Goal: Task Accomplishment & Management: Complete application form

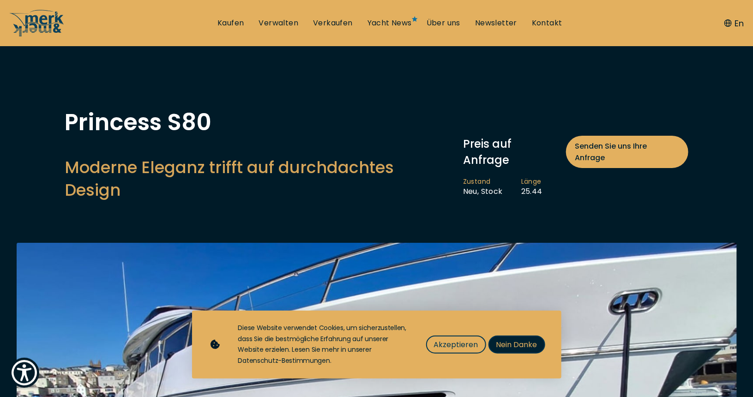
click at [511, 346] on span "Nein Danke" at bounding box center [516, 345] width 41 height 12
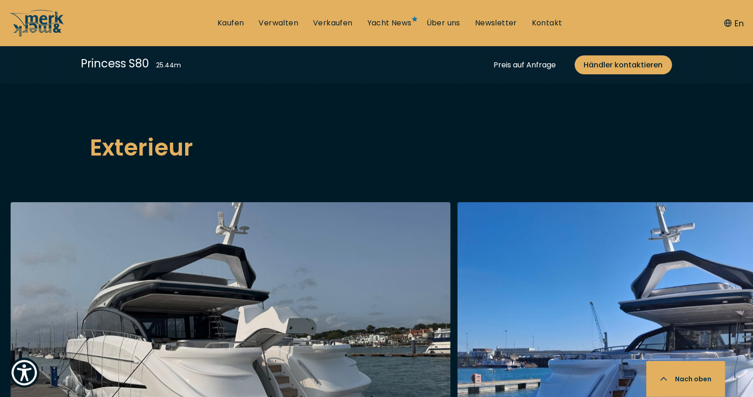
scroll to position [1246, 0]
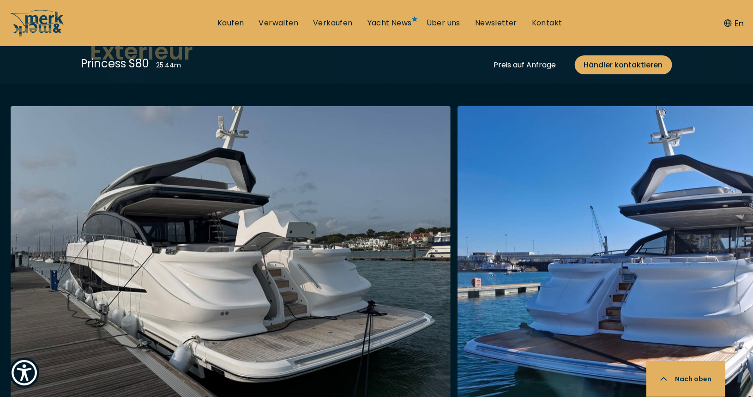
click at [288, 251] on img "button" at bounding box center [231, 253] width 440 height 295
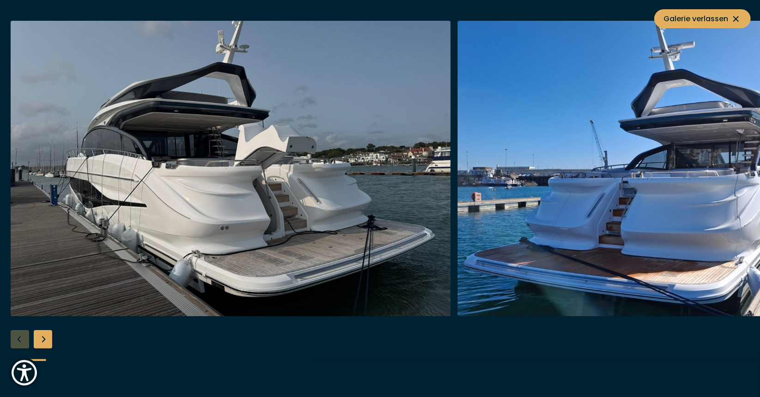
click at [42, 340] on div "Next slide" at bounding box center [43, 339] width 18 height 18
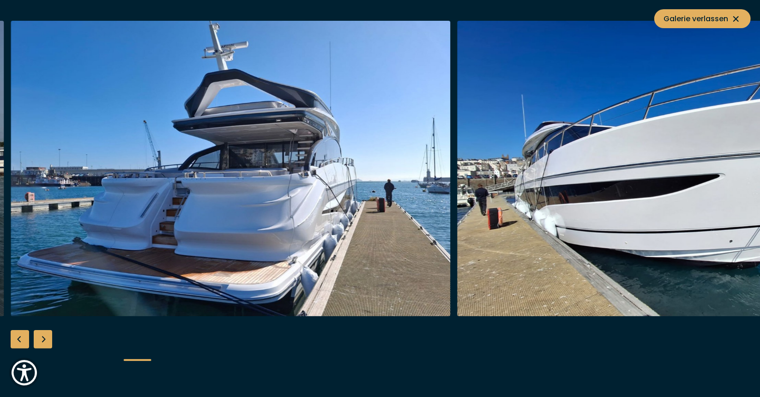
click at [42, 340] on div "Next slide" at bounding box center [43, 339] width 18 height 18
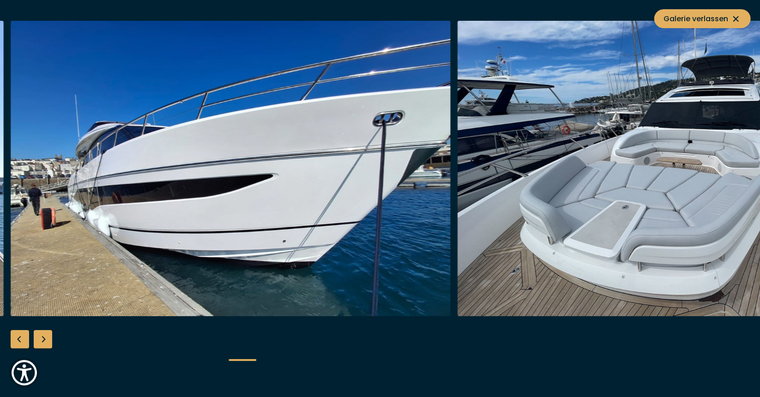
click at [42, 340] on div "Next slide" at bounding box center [43, 339] width 18 height 18
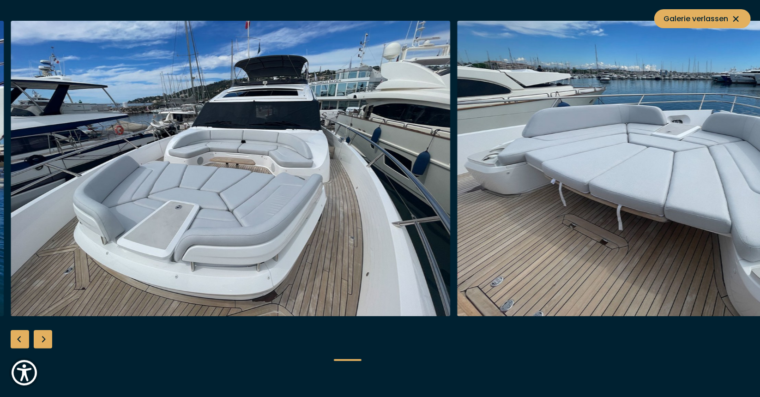
click at [41, 341] on div "Next slide" at bounding box center [43, 339] width 18 height 18
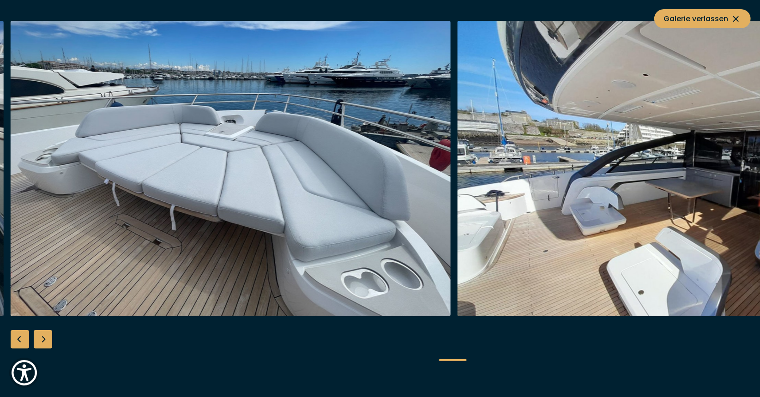
click at [41, 341] on div "Next slide" at bounding box center [43, 339] width 18 height 18
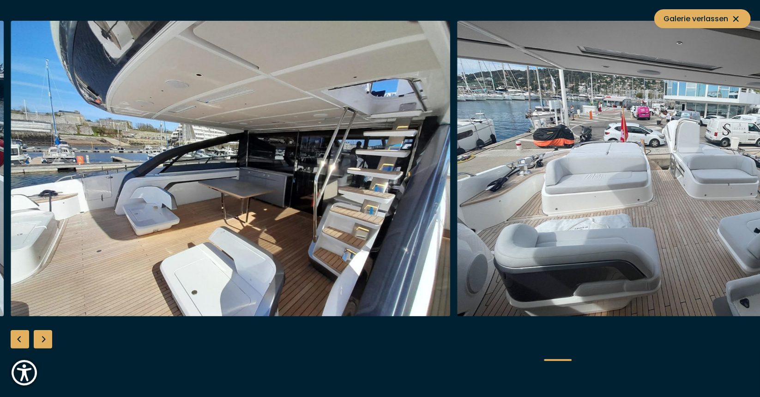
click at [40, 341] on div "Next slide" at bounding box center [43, 339] width 18 height 18
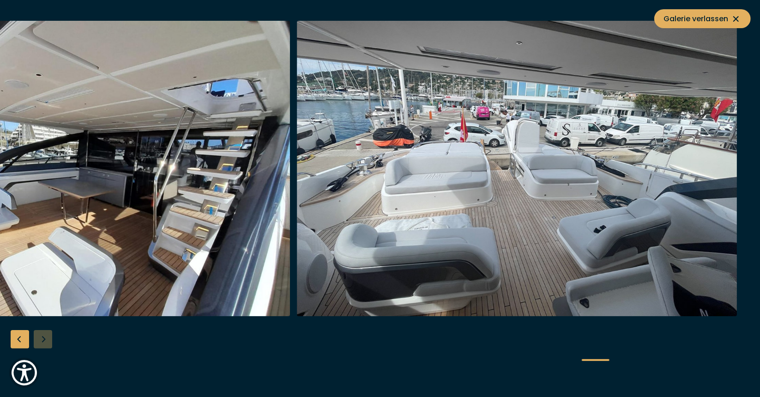
click at [40, 341] on div at bounding box center [380, 198] width 760 height 355
click at [732, 14] on icon at bounding box center [735, 18] width 11 height 11
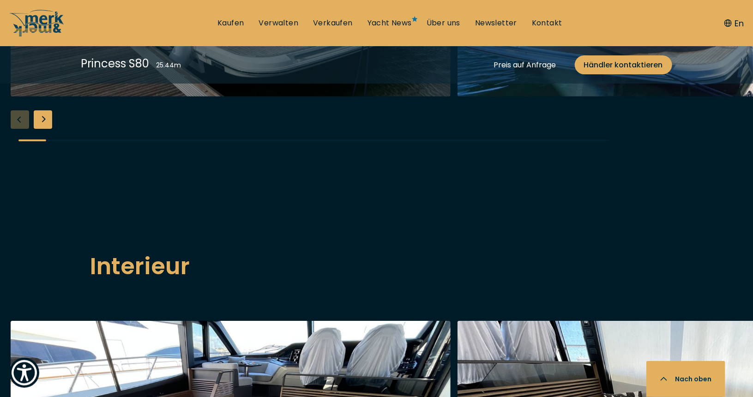
scroll to position [1708, 0]
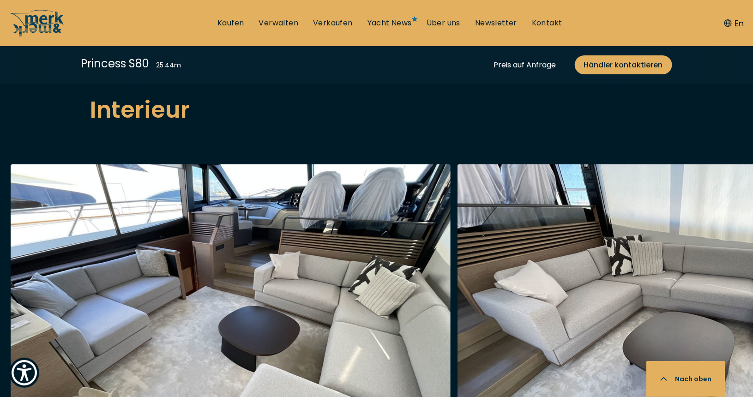
click at [145, 244] on img "button" at bounding box center [231, 311] width 440 height 295
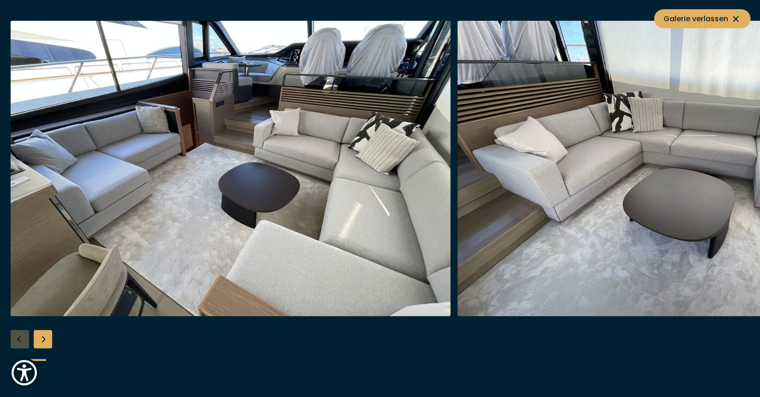
click at [46, 339] on div "Next slide" at bounding box center [43, 339] width 18 height 18
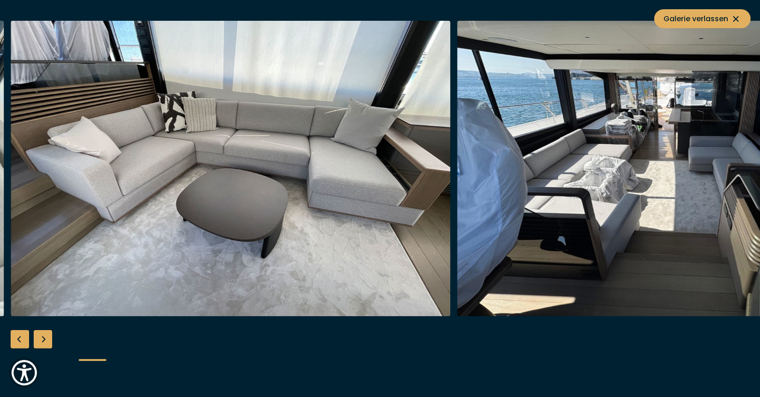
click at [46, 339] on div "Next slide" at bounding box center [43, 339] width 18 height 18
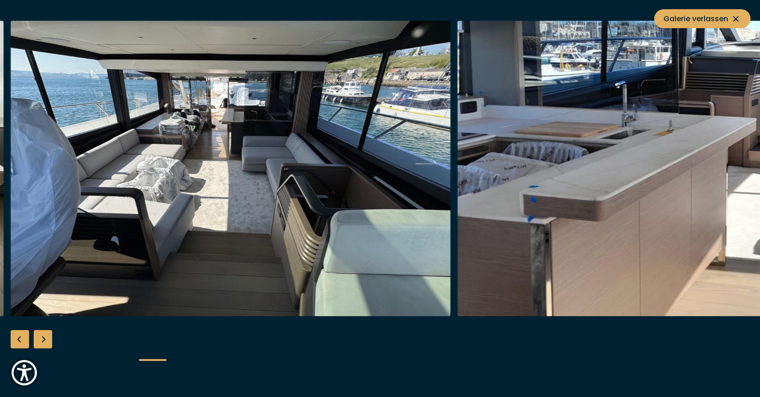
click at [47, 338] on div "Next slide" at bounding box center [43, 339] width 18 height 18
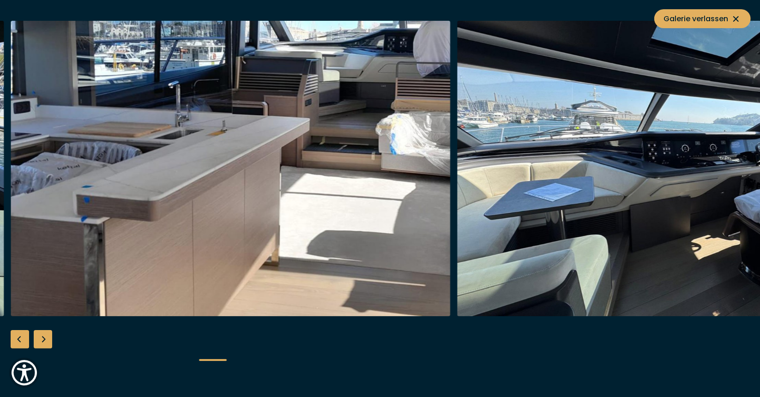
click at [47, 338] on div "Next slide" at bounding box center [43, 339] width 18 height 18
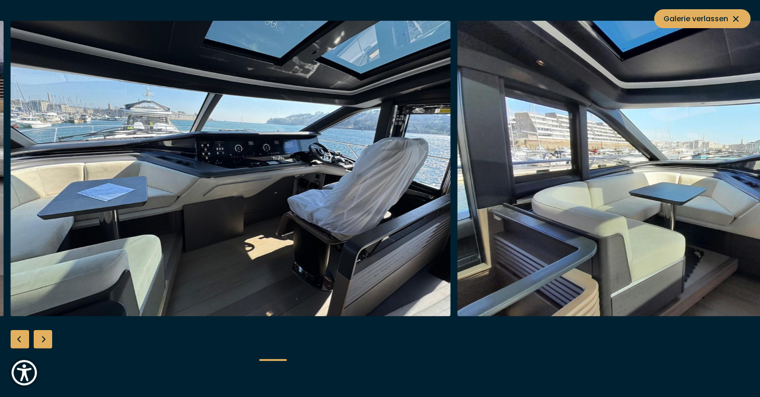
click at [47, 338] on div "Next slide" at bounding box center [43, 339] width 18 height 18
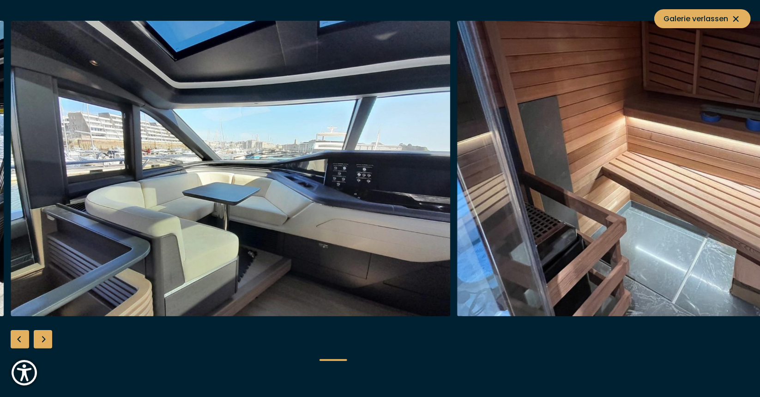
click at [47, 338] on div "Next slide" at bounding box center [43, 339] width 18 height 18
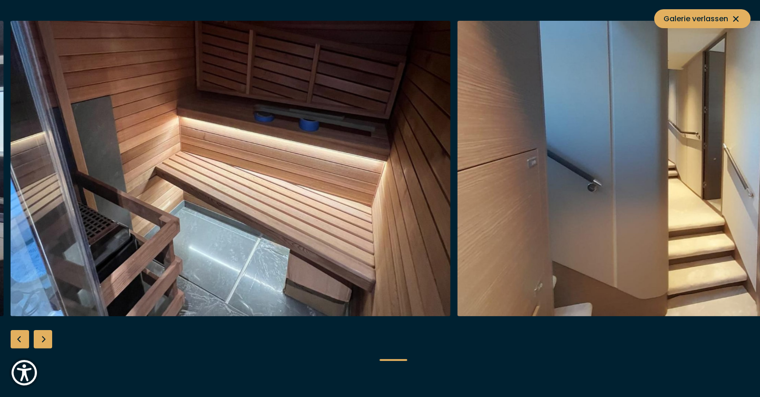
click at [47, 338] on div "Next slide" at bounding box center [43, 339] width 18 height 18
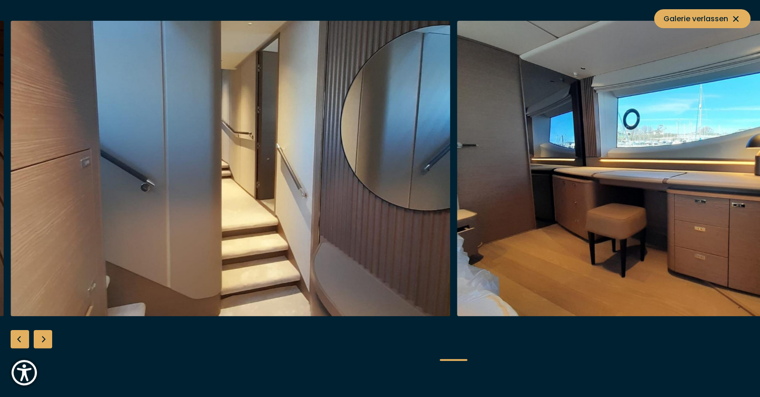
click at [47, 338] on div "Next slide" at bounding box center [43, 339] width 18 height 18
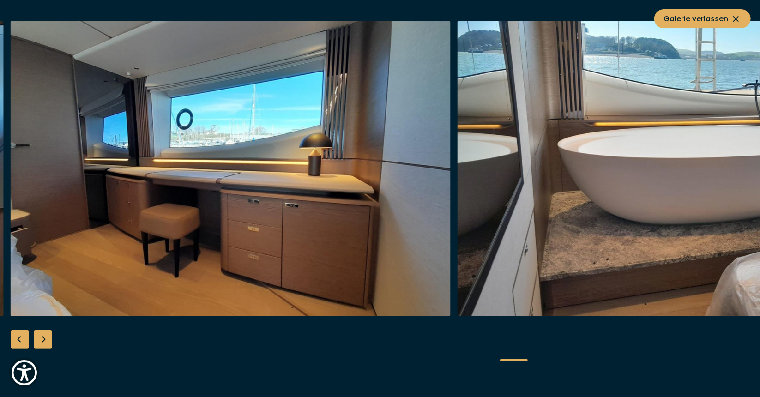
click at [47, 338] on div "Next slide" at bounding box center [43, 339] width 18 height 18
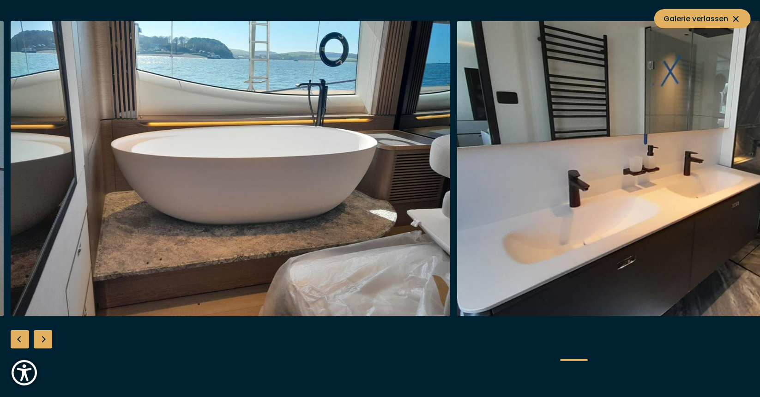
click at [47, 338] on div "Next slide" at bounding box center [43, 339] width 18 height 18
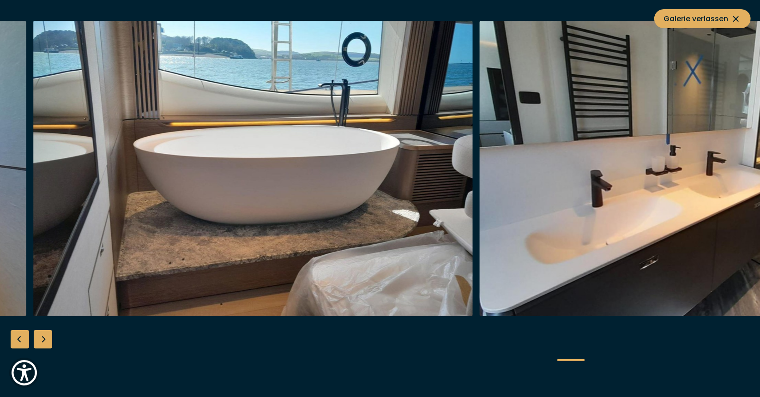
click at [47, 338] on div "Next slide" at bounding box center [43, 339] width 18 height 18
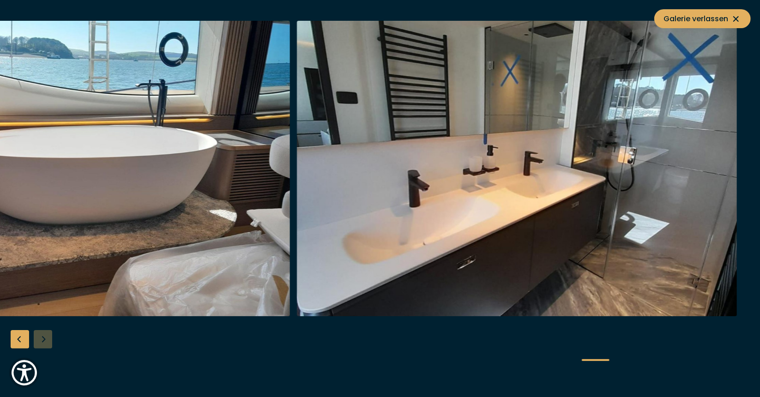
click at [47, 338] on div at bounding box center [380, 198] width 760 height 355
click at [730, 10] on button "Galerie verlassen" at bounding box center [702, 18] width 96 height 19
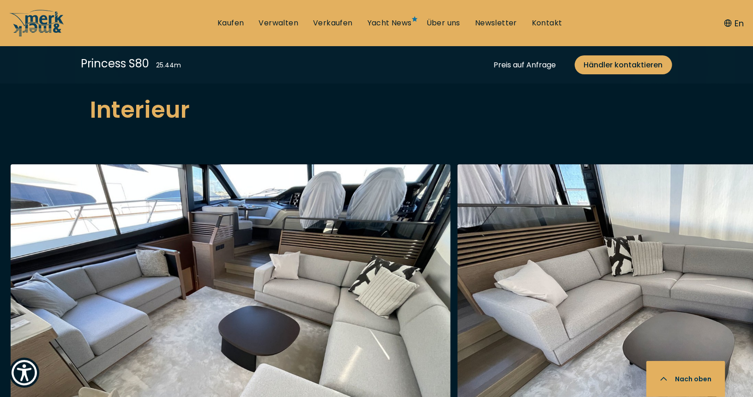
scroll to position [1985, 0]
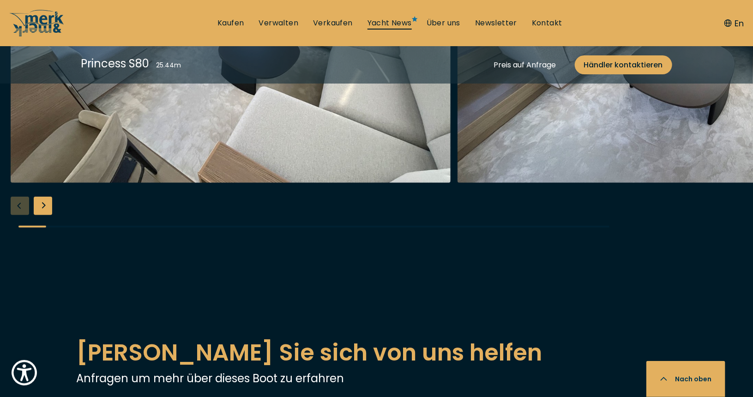
click at [407, 22] on link "Yacht News" at bounding box center [389, 23] width 44 height 10
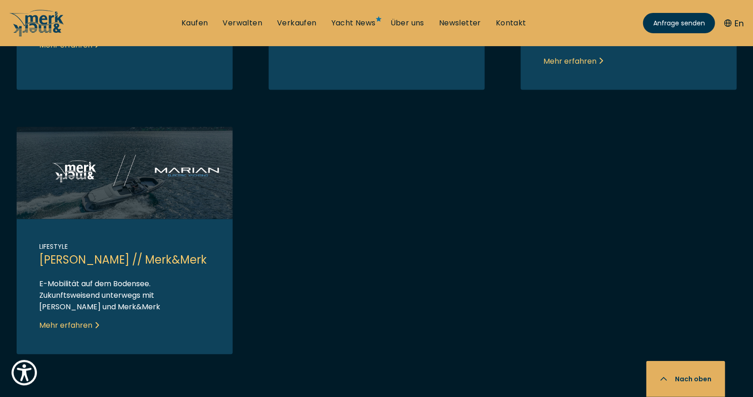
scroll to position [800, 0]
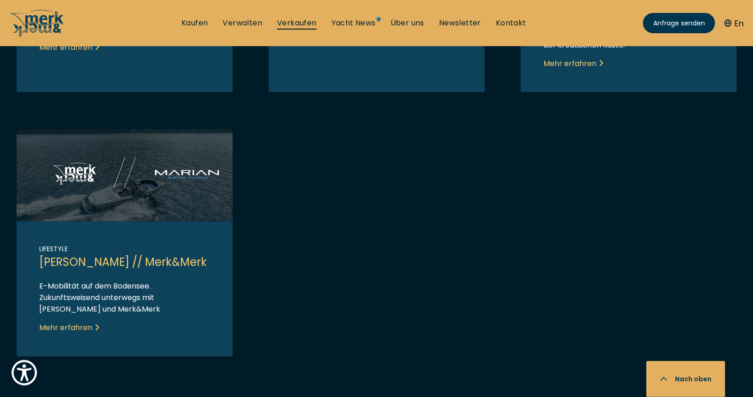
click at [310, 22] on link "Verkaufen" at bounding box center [297, 23] width 40 height 10
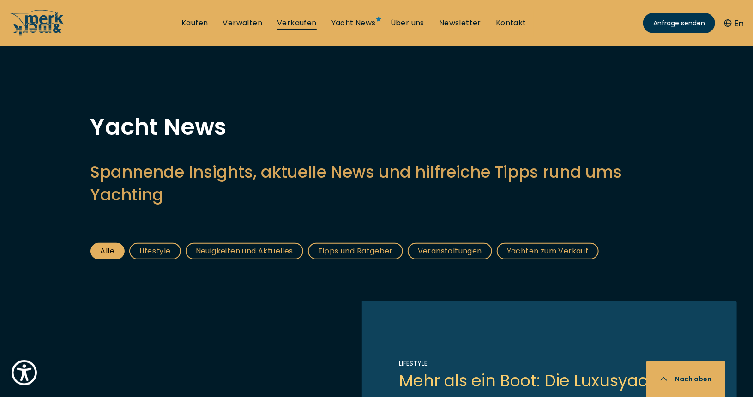
select select "sell"
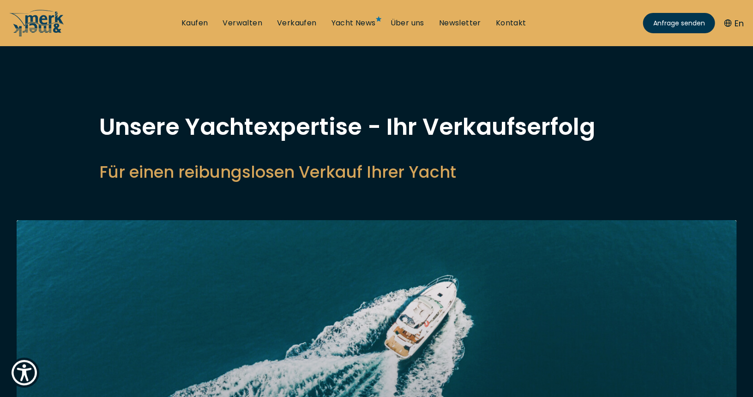
scroll to position [46, 0]
